Goal: Task Accomplishment & Management: Manage account settings

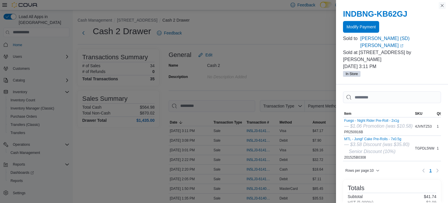
scroll to position [113, 0]
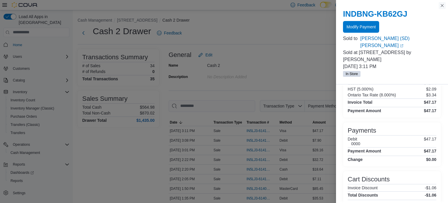
click at [443, 6] on button "Close this dialog" at bounding box center [441, 5] width 7 height 7
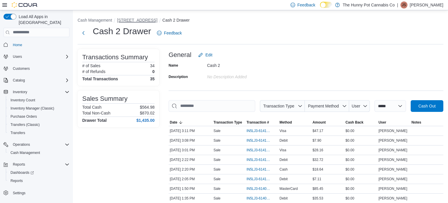
click at [137, 20] on button "2500 Hurontario St" at bounding box center [137, 20] width 40 height 5
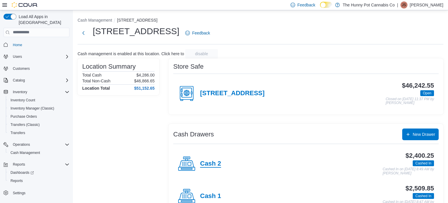
click at [217, 164] on h4 "Cash 2" at bounding box center [210, 164] width 21 height 8
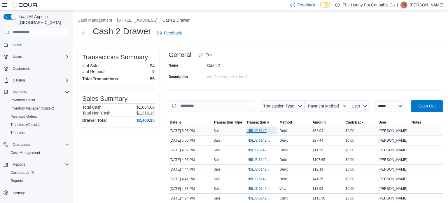
click at [256, 131] on span "IN5LJ3-6142856" at bounding box center [258, 130] width 25 height 5
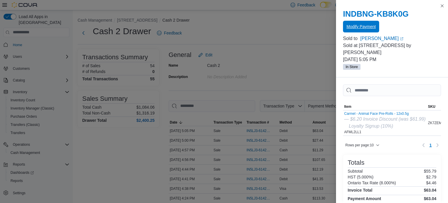
click at [366, 25] on span "Modify Payment" at bounding box center [360, 27] width 29 height 6
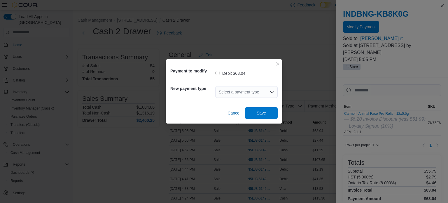
click at [246, 95] on div "Select a payment type" at bounding box center [246, 92] width 62 height 12
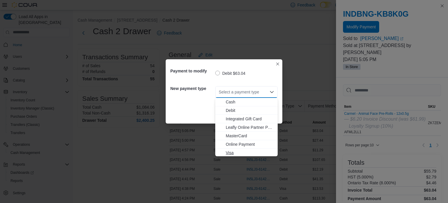
click at [232, 152] on span "Visa" at bounding box center [250, 153] width 48 height 6
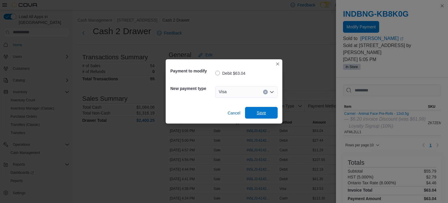
click at [260, 111] on span "Save" at bounding box center [261, 113] width 9 height 6
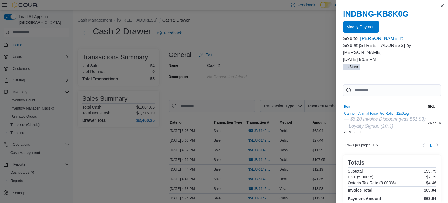
scroll to position [95, 0]
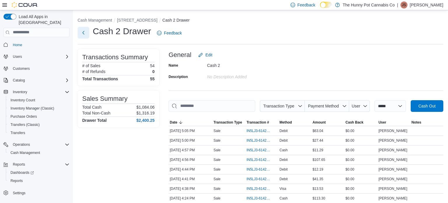
click at [86, 34] on button "Next" at bounding box center [84, 33] width 12 height 12
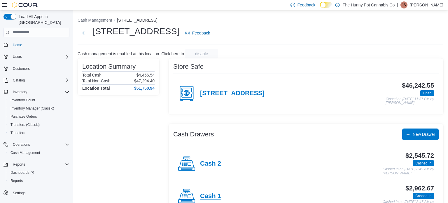
click at [217, 194] on h4 "Cash 1" at bounding box center [210, 196] width 21 height 8
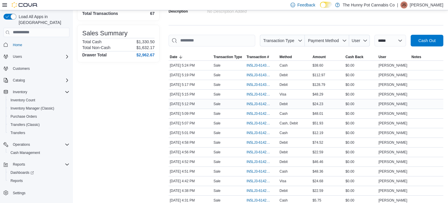
scroll to position [65, 0]
click at [254, 124] on span "IN5LJ3-6142871" at bounding box center [258, 123] width 25 height 5
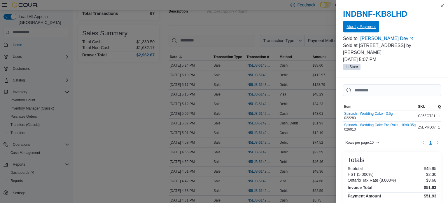
click at [373, 25] on span "Modify Payment" at bounding box center [360, 27] width 29 height 6
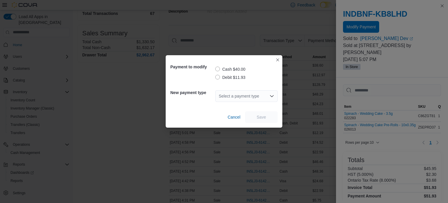
click at [232, 77] on label "Debit $11.93" at bounding box center [230, 77] width 30 height 7
click at [242, 93] on div "Select a payment type" at bounding box center [246, 96] width 62 height 12
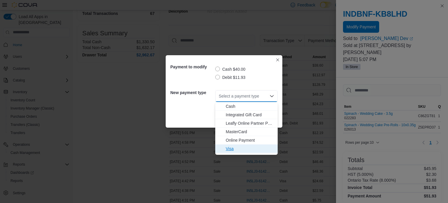
click at [233, 145] on span "Visa" at bounding box center [250, 148] width 48 height 6
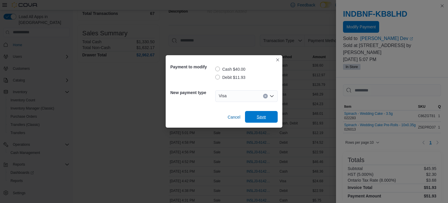
click at [264, 117] on span "Save" at bounding box center [261, 117] width 9 height 6
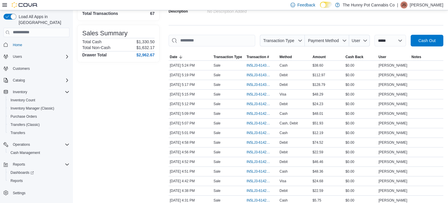
scroll to position [0, 0]
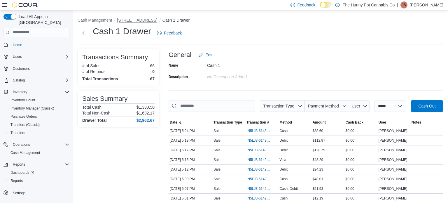
click at [139, 18] on button "2500 Hurontario St" at bounding box center [137, 20] width 40 height 5
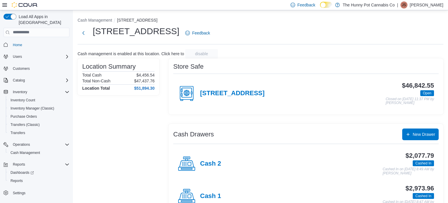
click at [234, 93] on h4 "14-2500 Hurontario St" at bounding box center [232, 93] width 64 height 8
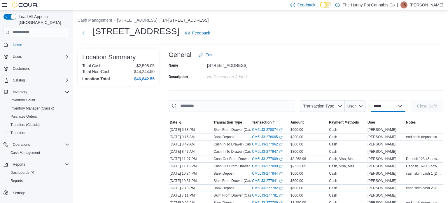
click at [400, 107] on select "**********" at bounding box center [388, 106] width 36 height 12
select select "**********"
click at [370, 100] on select "**********" at bounding box center [388, 106] width 36 height 12
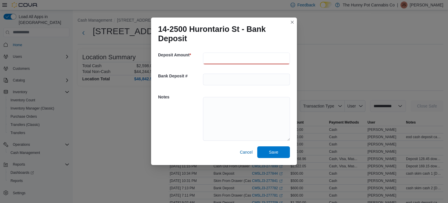
click at [243, 61] on input "number" at bounding box center [246, 58] width 87 height 12
type input "******"
click at [222, 106] on textarea at bounding box center [246, 119] width 87 height 44
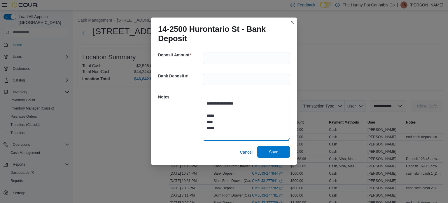
type textarea "**********"
click at [277, 152] on span "Save" at bounding box center [273, 152] width 9 height 6
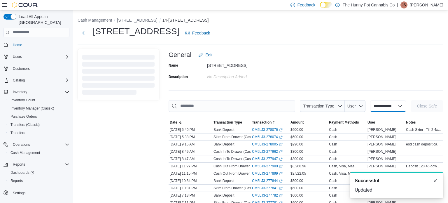
select select
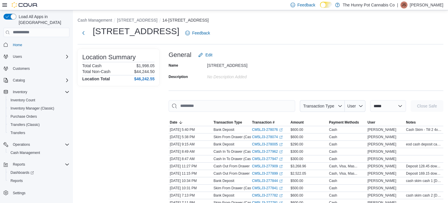
click at [418, 6] on p "Jessica Steinmetz" at bounding box center [427, 4] width 34 height 7
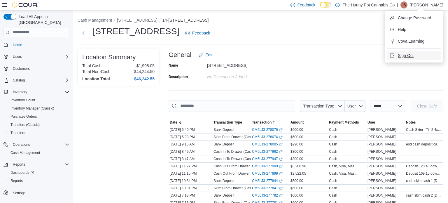
click at [401, 57] on span "Sign Out" at bounding box center [406, 55] width 16 height 6
